Goal: Navigation & Orientation: Find specific page/section

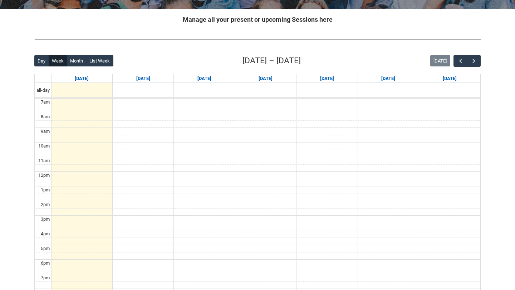
scroll to position [139, 0]
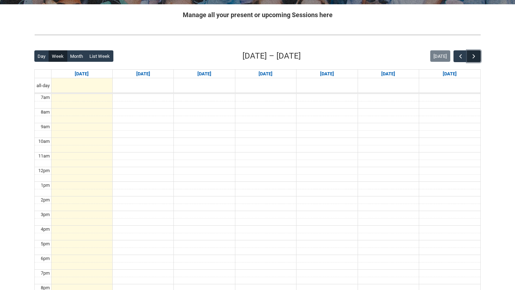
click at [478, 52] on button "button" at bounding box center [474, 56] width 14 height 12
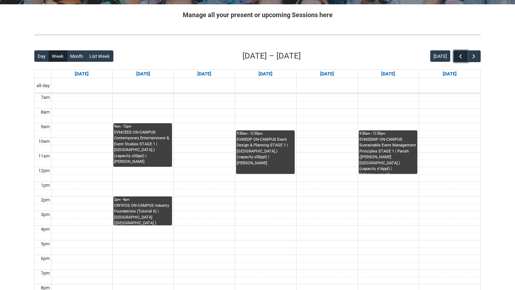
click at [454, 55] on button "button" at bounding box center [461, 56] width 14 height 12
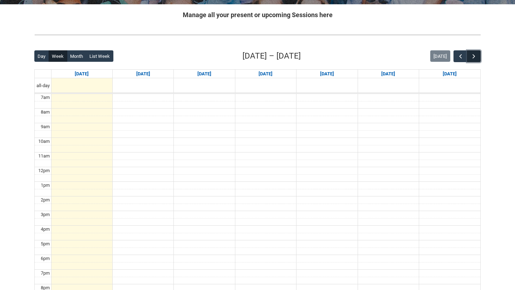
click at [474, 56] on span "button" at bounding box center [473, 56] width 7 height 7
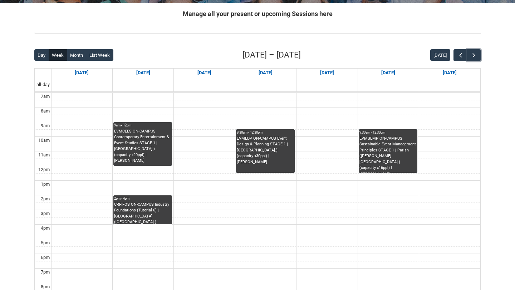
scroll to position [142, 0]
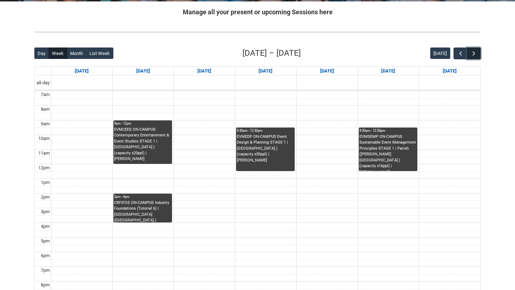
click at [475, 57] on button "button" at bounding box center [474, 54] width 14 height 12
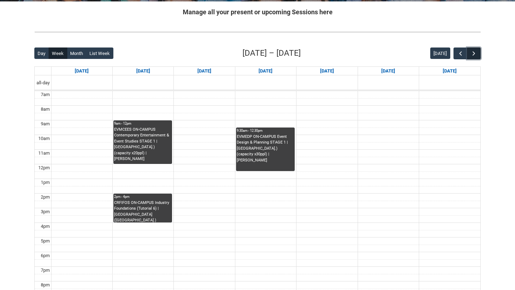
click at [473, 56] on span "button" at bounding box center [473, 53] width 7 height 7
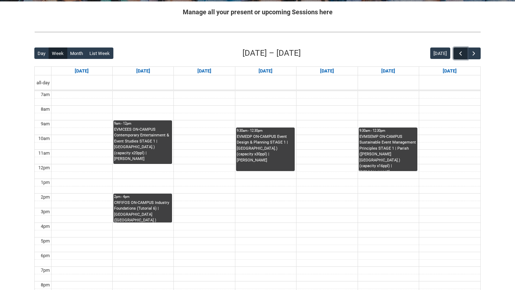
click at [458, 55] on span "button" at bounding box center [460, 53] width 7 height 7
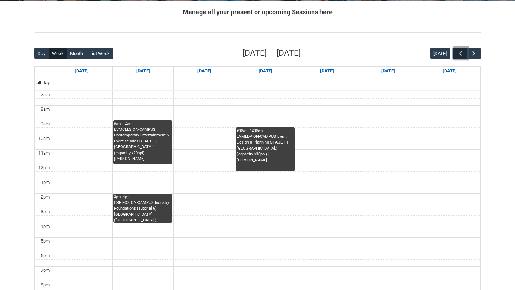
click at [458, 55] on span "button" at bounding box center [460, 53] width 7 height 7
